Goal: Task Accomplishment & Management: Manage account settings

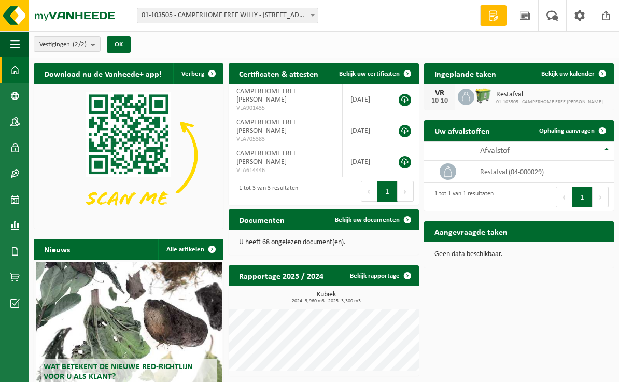
click at [605, 76] on span at bounding box center [602, 73] width 21 height 21
click at [605, 72] on span at bounding box center [602, 73] width 21 height 21
click at [406, 102] on link at bounding box center [405, 100] width 12 height 12
click at [331, 245] on p "U heeft 68 ongelezen document(en)." at bounding box center [323, 242] width 169 height 7
click at [407, 229] on span at bounding box center [407, 219] width 21 height 21
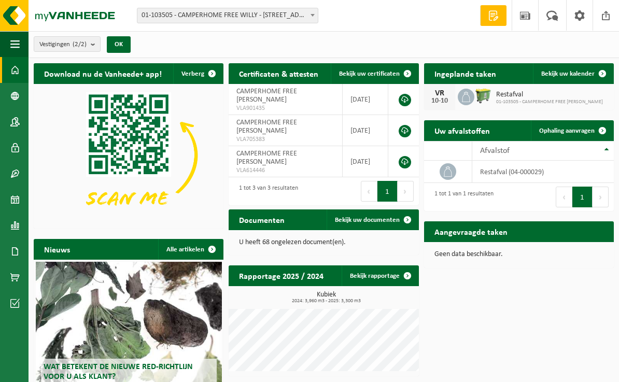
click at [612, 17] on span at bounding box center [606, 15] width 16 height 31
click at [612, 16] on span at bounding box center [606, 15] width 16 height 31
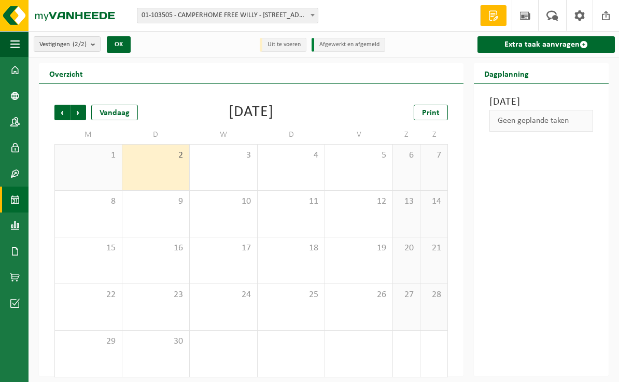
scroll to position [6, 0]
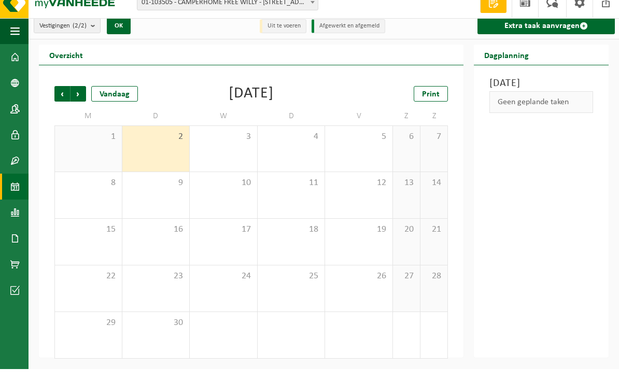
click at [81, 99] on span "Volgende" at bounding box center [79, 107] width 16 height 16
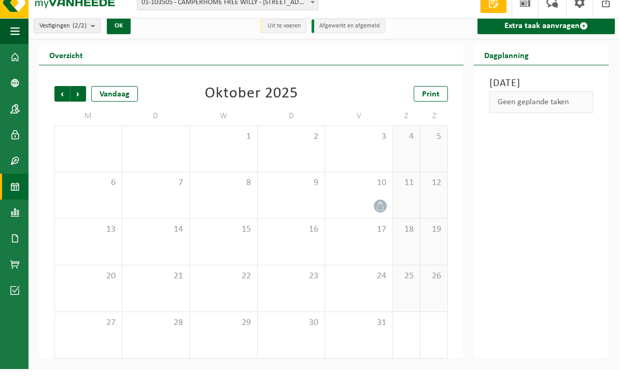
click at [374, 212] on div at bounding box center [358, 219] width 57 height 14
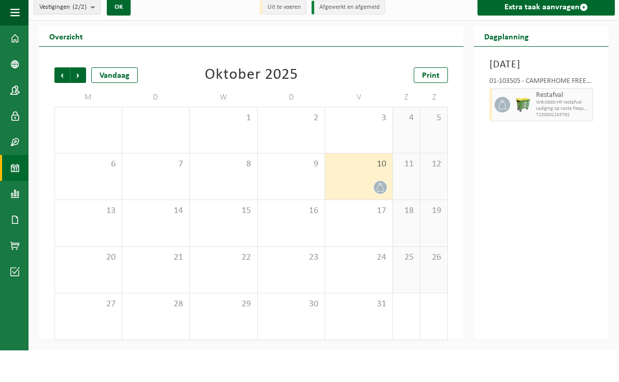
scroll to position [0, 0]
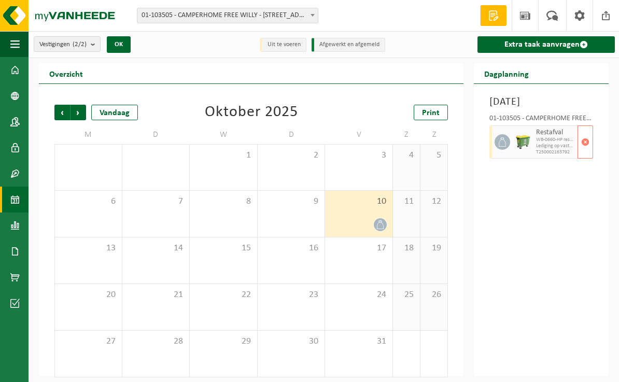
click at [592, 159] on button "button" at bounding box center [586, 141] width 16 height 33
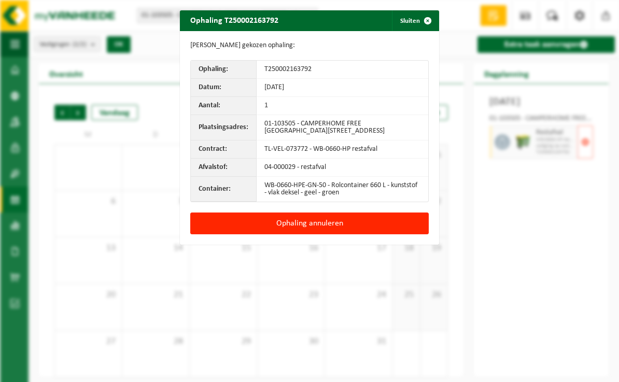
click at [316, 217] on button "Ophaling annuleren" at bounding box center [309, 224] width 239 height 22
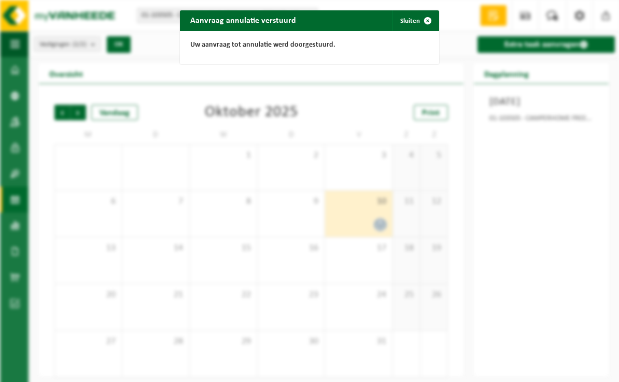
click at [429, 18] on span "button" at bounding box center [427, 20] width 21 height 21
